Goal: Find specific page/section: Find specific page/section

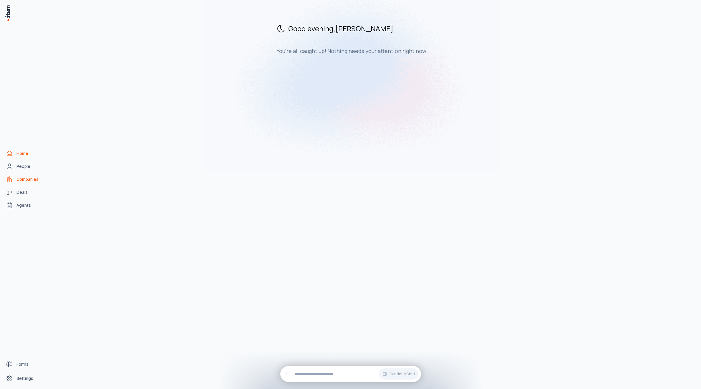
click at [14, 182] on link "Companies" at bounding box center [26, 179] width 45 height 12
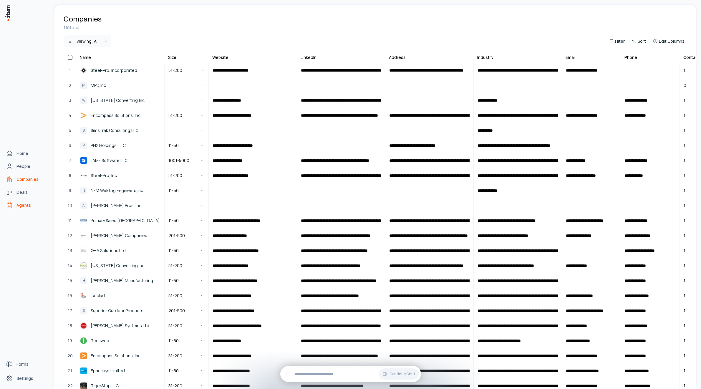
click at [23, 204] on span "Agents" at bounding box center [23, 205] width 14 height 6
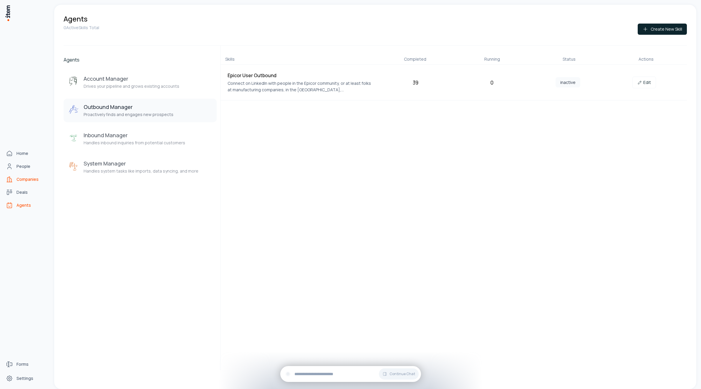
click at [18, 181] on span "Companies" at bounding box center [27, 179] width 22 height 6
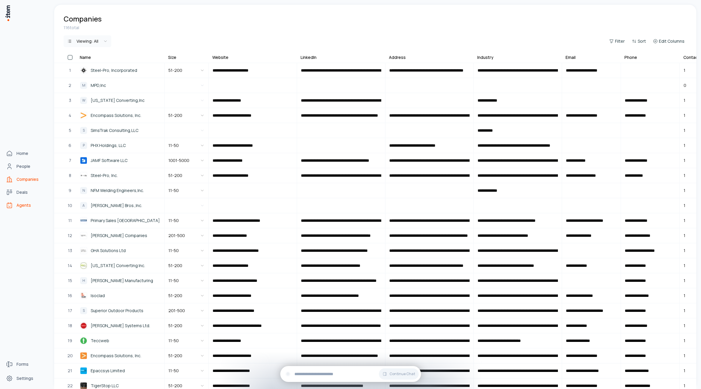
click at [22, 202] on span "Agents" at bounding box center [23, 205] width 14 height 6
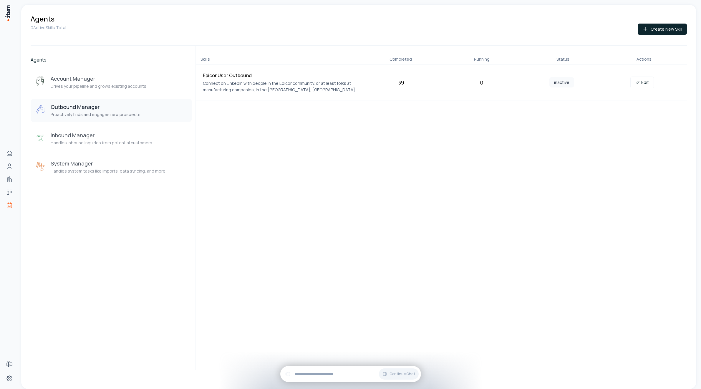
click at [403, 81] on div "39" at bounding box center [402, 82] width 76 height 8
click at [650, 80] on link "Edit" at bounding box center [643, 83] width 24 height 12
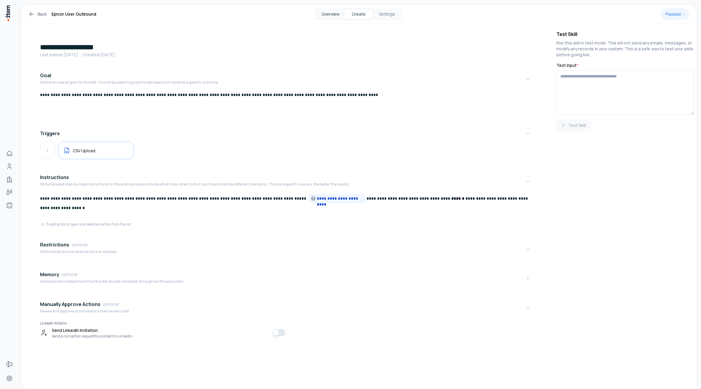
click at [329, 12] on button "Overview" at bounding box center [330, 13] width 28 height 9
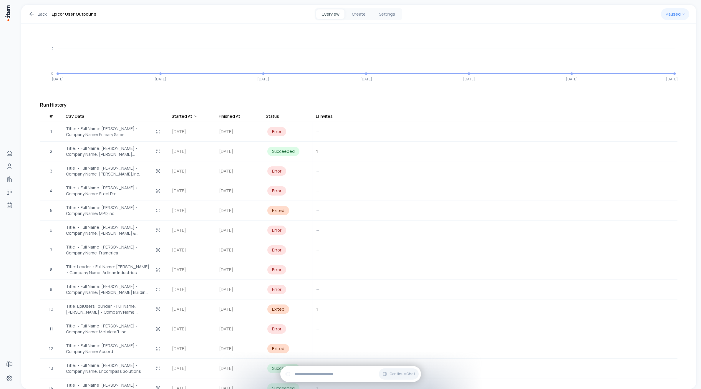
scroll to position [77, 0]
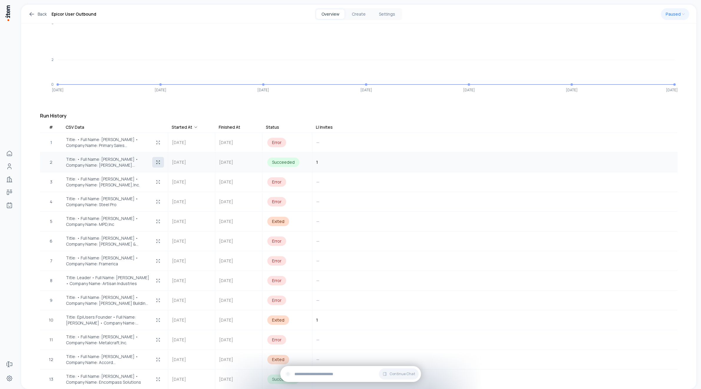
click at [155, 158] on button "button" at bounding box center [158, 162] width 12 height 11
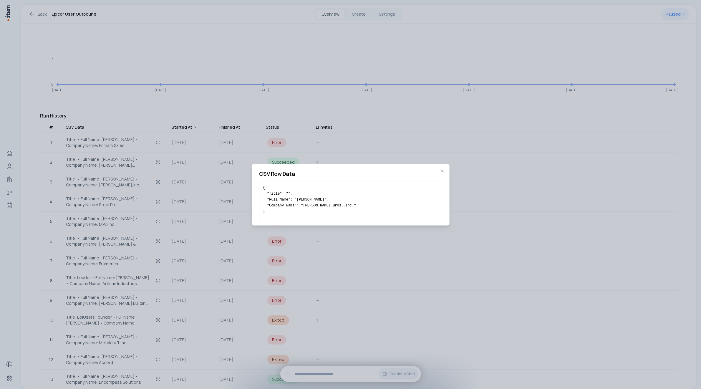
click at [337, 148] on div at bounding box center [350, 194] width 701 height 389
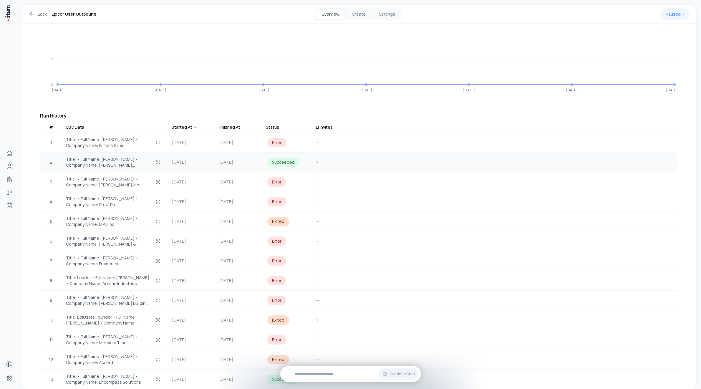
click at [317, 159] on span "1" at bounding box center [317, 162] width 2 height 6
click at [153, 157] on button "button" at bounding box center [158, 162] width 12 height 11
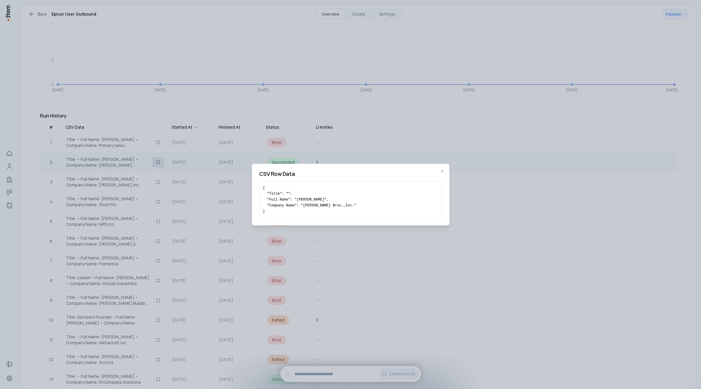
click at [153, 157] on div at bounding box center [350, 194] width 701 height 389
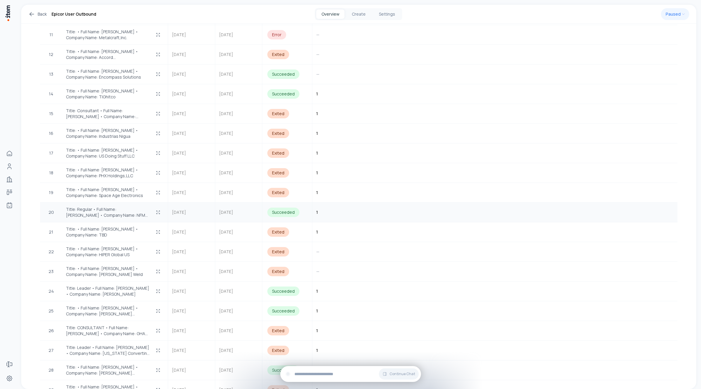
scroll to position [0, 0]
